Goal: Transaction & Acquisition: Purchase product/service

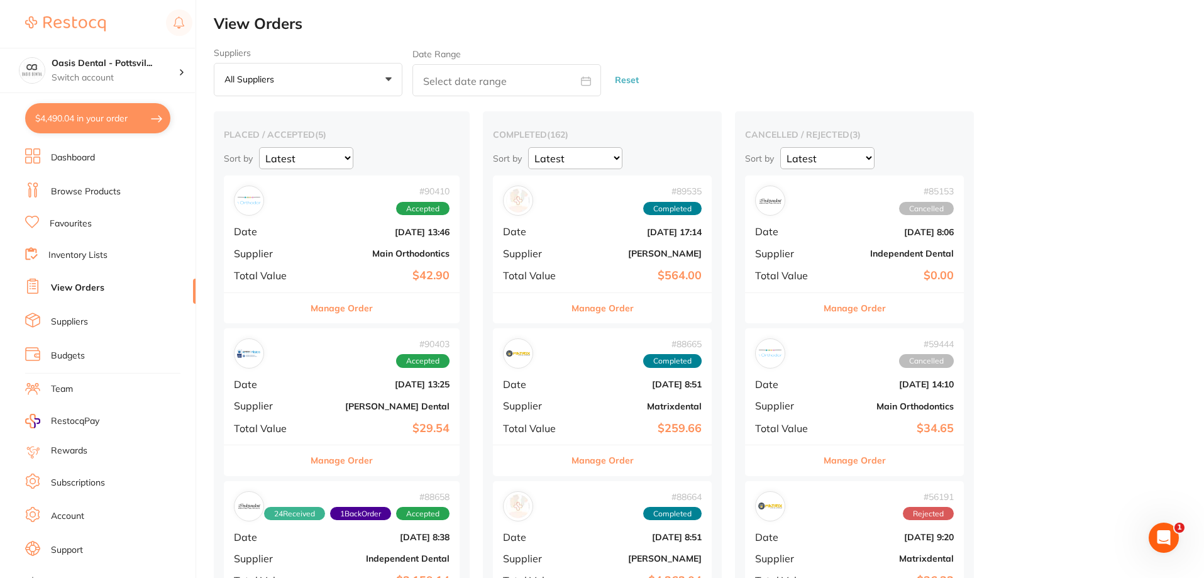
click at [89, 113] on button "$4,490.04 in your order" at bounding box center [97, 118] width 145 height 30
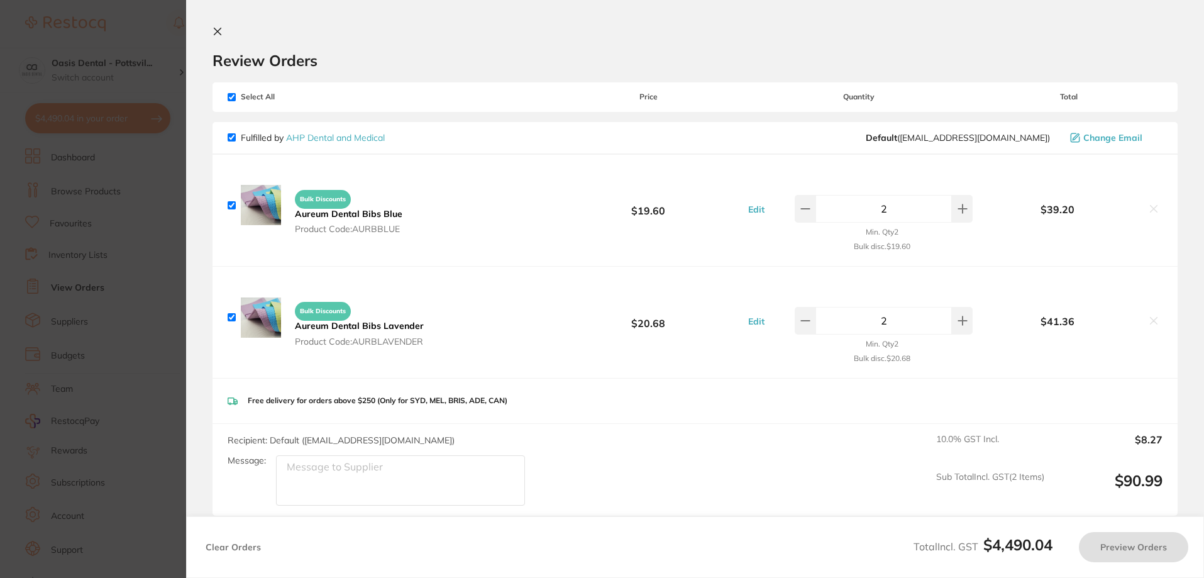
checkbox input "true"
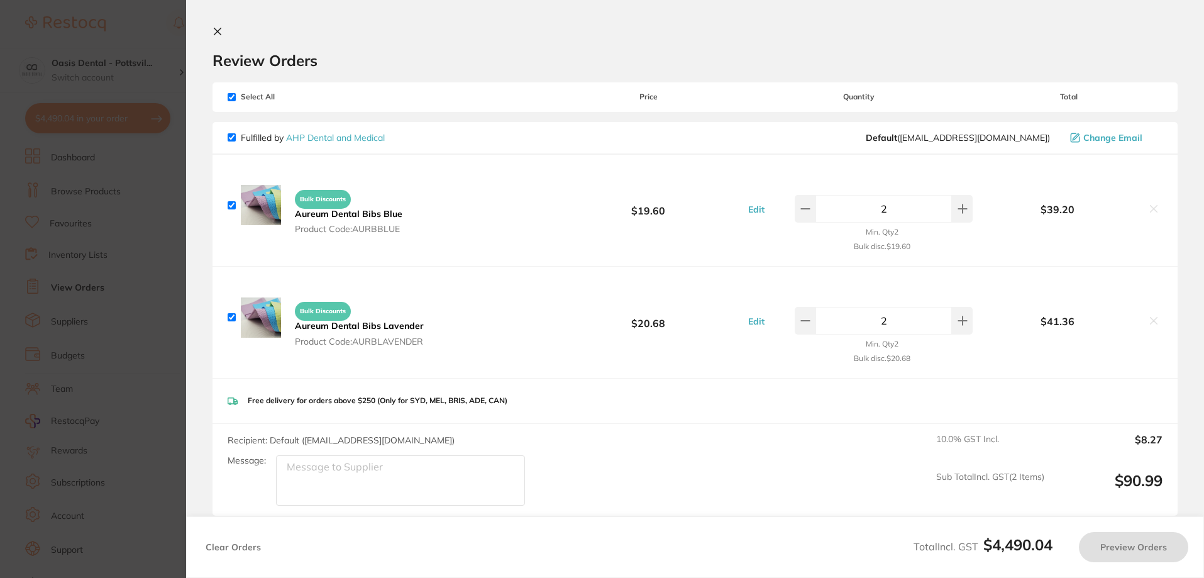
checkbox input "true"
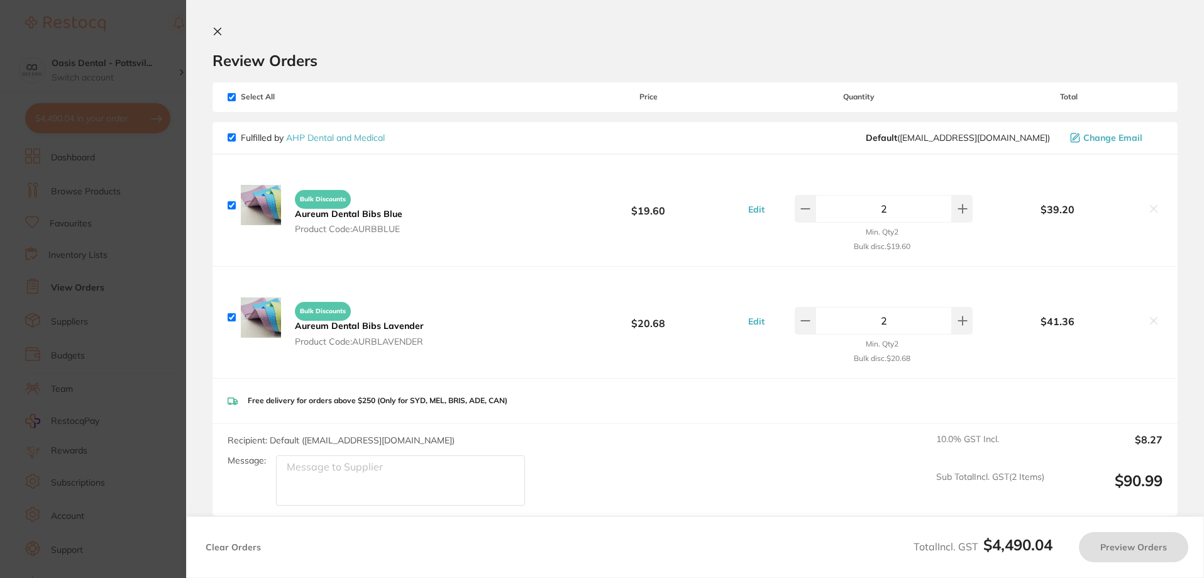
checkbox input "true"
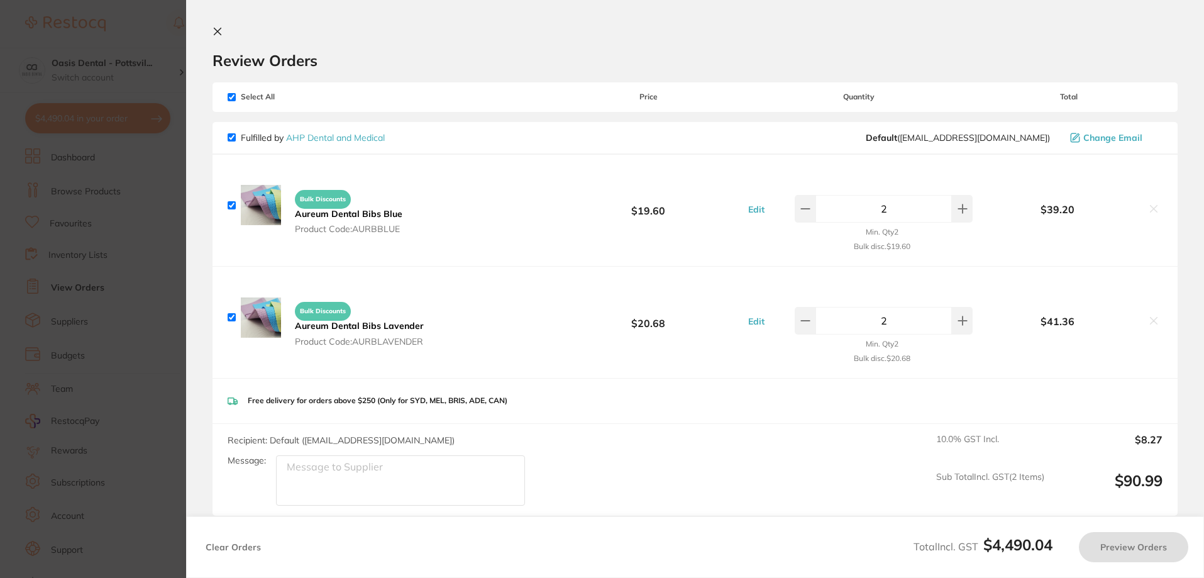
checkbox input "true"
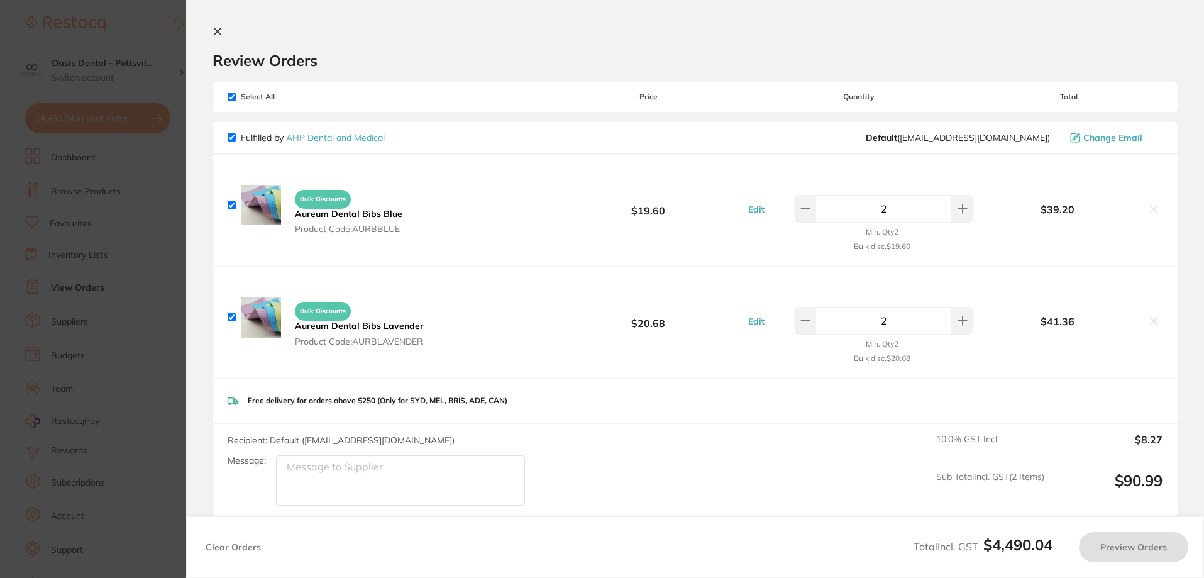
checkbox input "true"
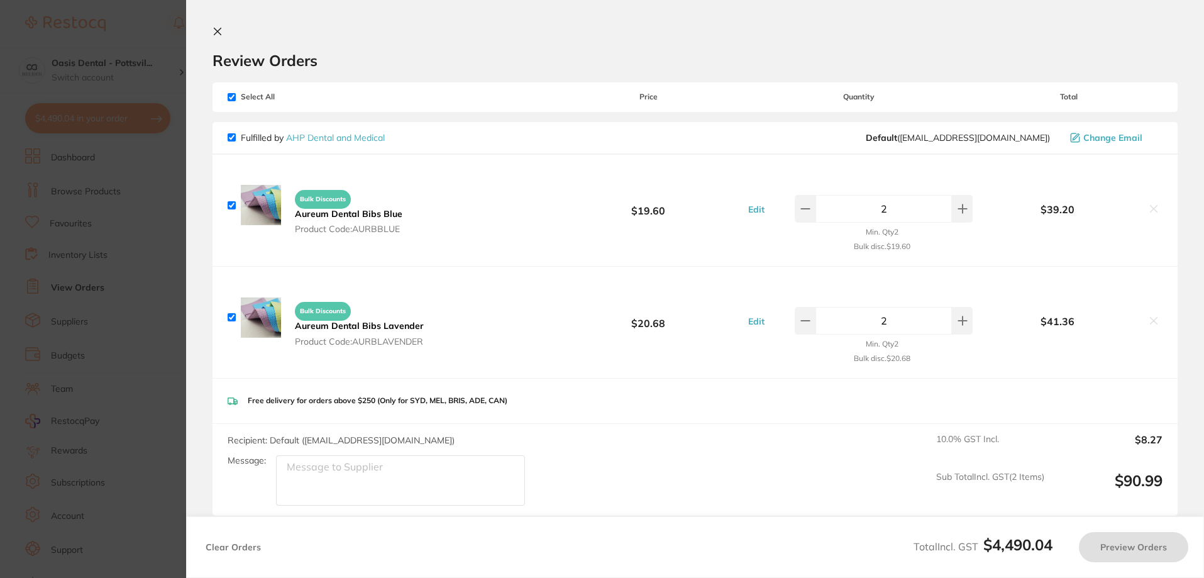
checkbox input "true"
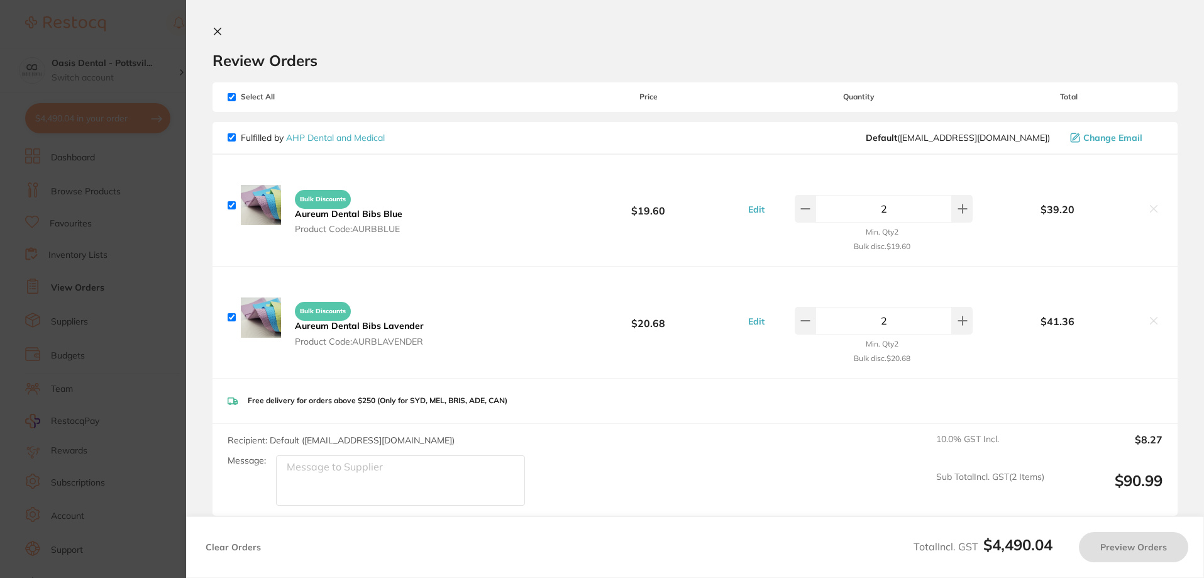
checkbox input "true"
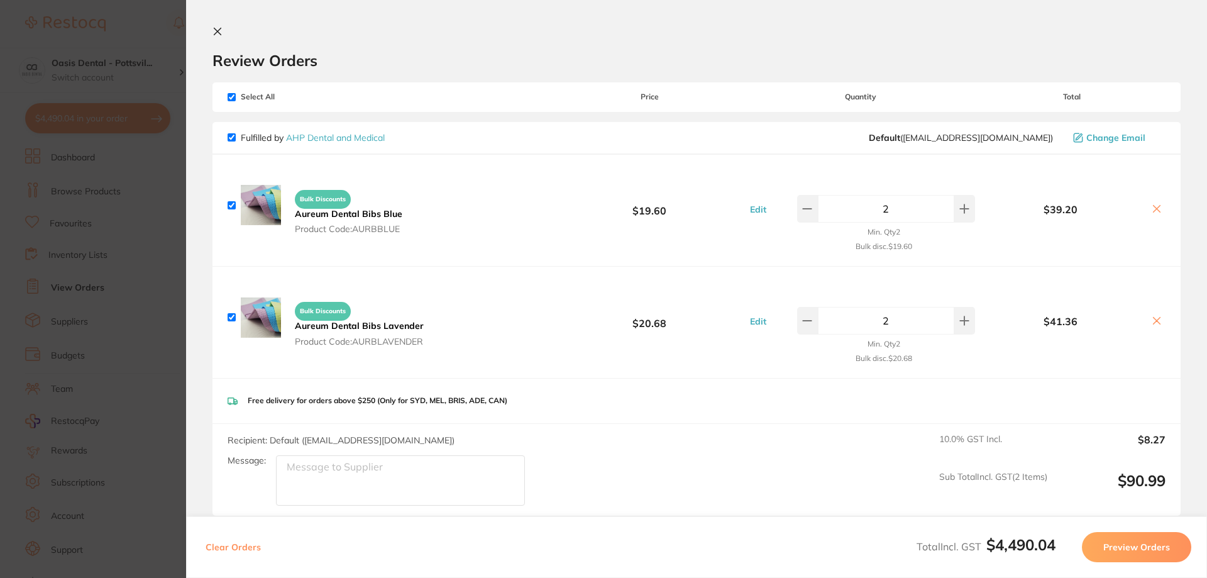
click at [219, 28] on icon at bounding box center [218, 31] width 10 height 10
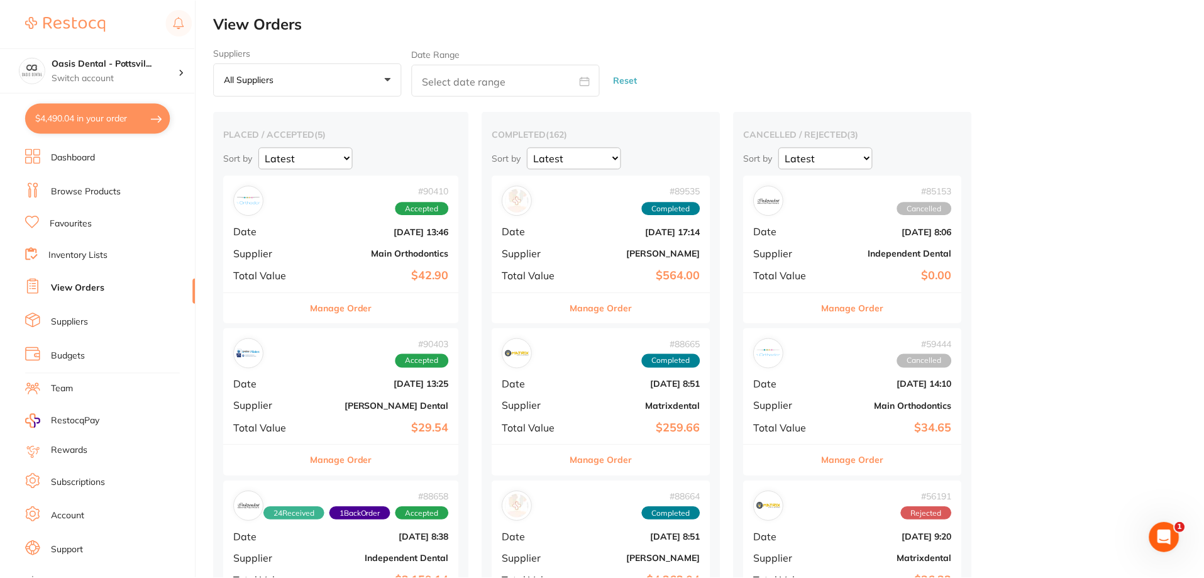
scroll to position [252, 0]
